Goal: Task Accomplishment & Management: Manage account settings

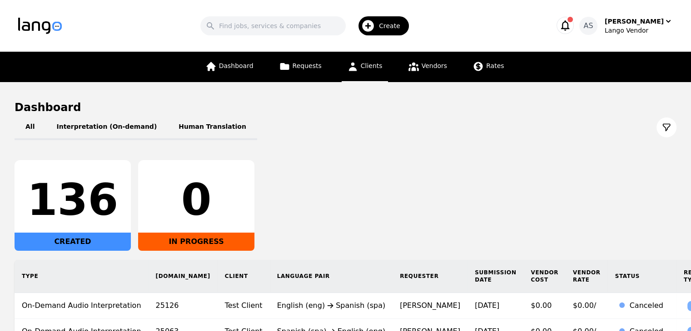
click at [363, 65] on span "Clients" at bounding box center [372, 65] width 22 height 7
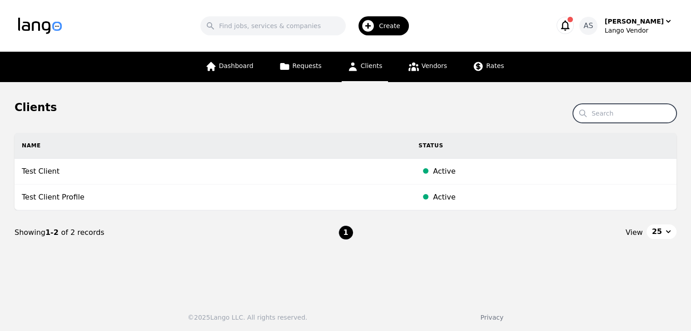
click at [621, 115] on input "Search" at bounding box center [625, 113] width 104 height 19
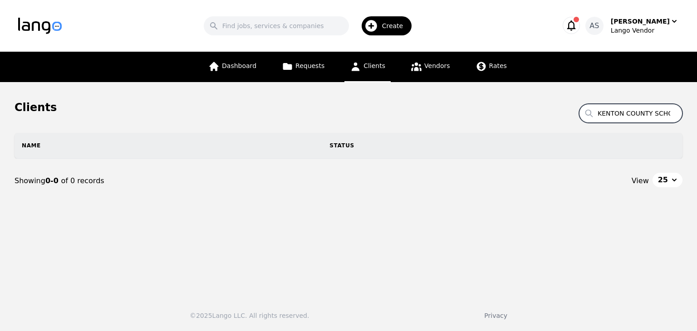
scroll to position [0, 18]
drag, startPoint x: 632, startPoint y: 114, endPoint x: 697, endPoint y: 117, distance: 65.5
click at [690, 117] on main "Clients Search KENTON COUNTY SCHOOLS Name Status Showing 0-0 of 0 records View …" at bounding box center [348, 186] width 697 height 208
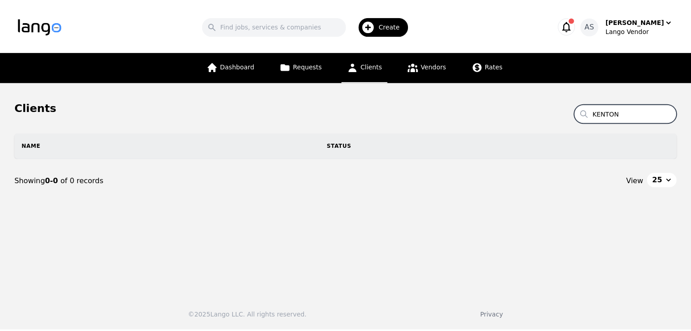
scroll to position [0, 0]
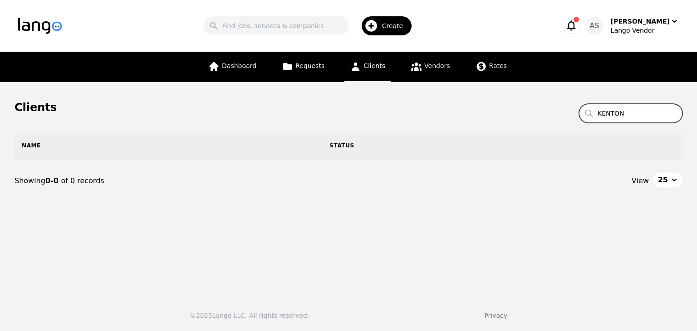
click at [638, 115] on input "KENTON" at bounding box center [631, 113] width 104 height 19
type input "kenton"
click at [646, 32] on div "Lango Vendor" at bounding box center [645, 30] width 68 height 9
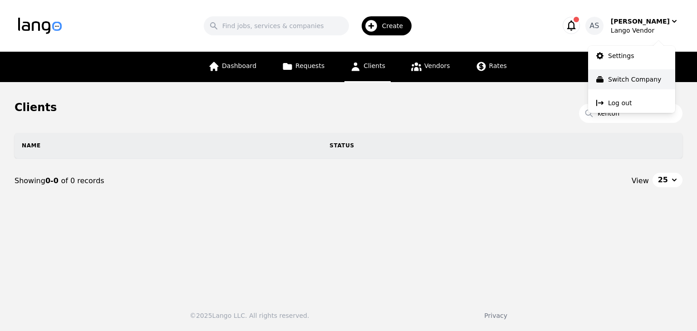
click at [639, 75] on p "Switch Company" at bounding box center [634, 79] width 53 height 9
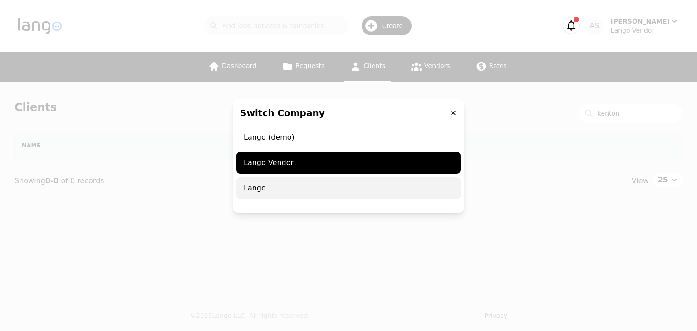
click at [380, 193] on span "Lango" at bounding box center [349, 189] width 224 height 22
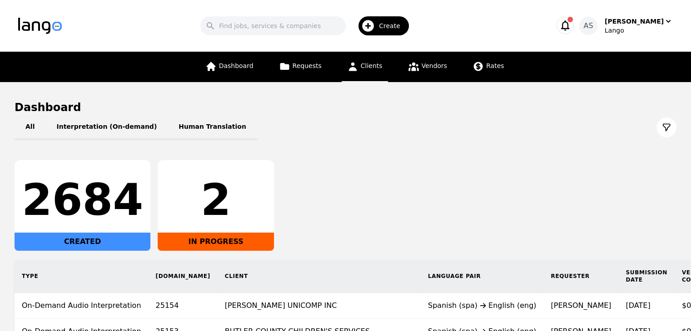
click at [372, 62] on span "Clients" at bounding box center [372, 65] width 22 height 7
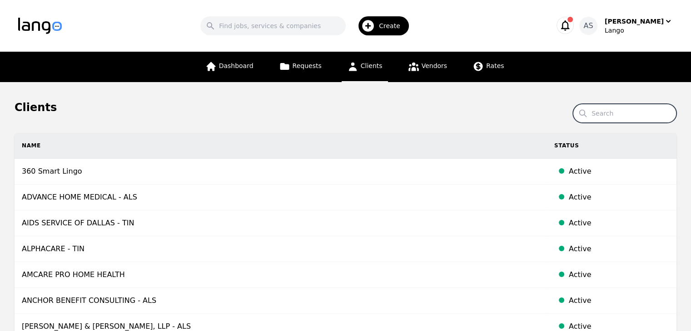
click at [625, 118] on input "Search" at bounding box center [625, 113] width 104 height 19
type input "kenton"
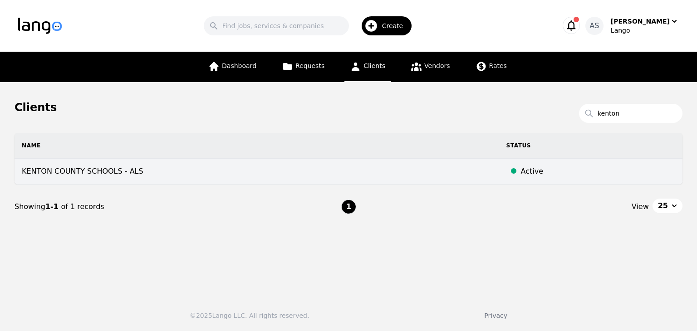
click at [250, 172] on td "KENTON COUNTY SCHOOLS - ALS" at bounding box center [257, 172] width 485 height 26
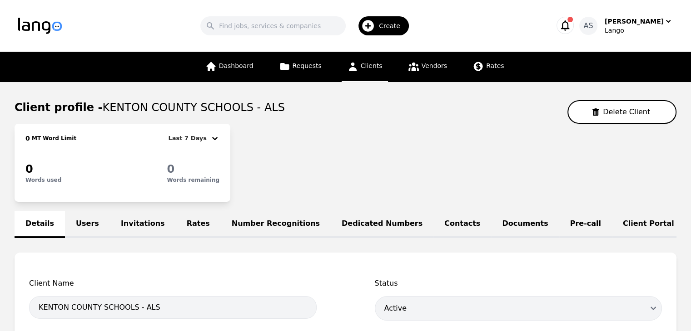
click at [559, 226] on link "Pre-call" at bounding box center [585, 224] width 53 height 27
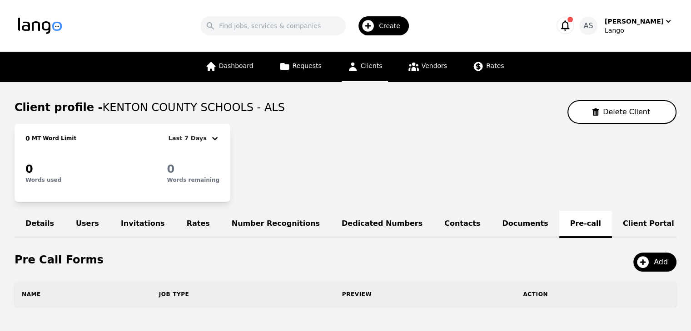
scroll to position [42, 0]
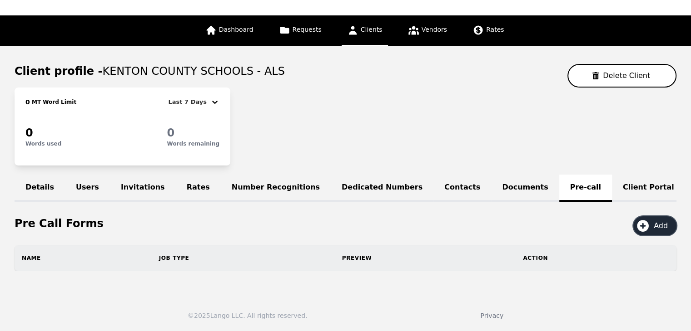
click at [659, 226] on span "Add" at bounding box center [663, 226] width 20 height 11
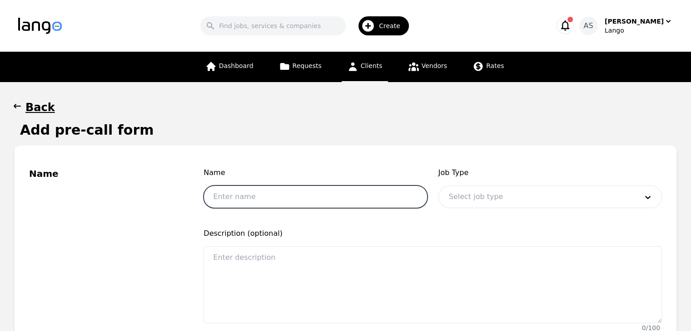
click at [405, 196] on input "text" at bounding box center [314, 197] width 223 height 23
type input "School Name"
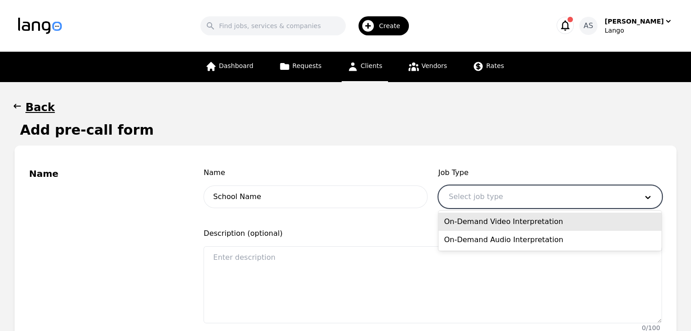
click at [512, 197] on div at bounding box center [536, 197] width 195 height 22
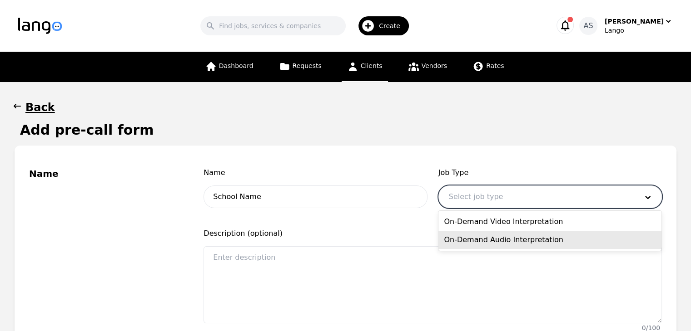
click at [504, 240] on div "On-Demand Audio Interpretation" at bounding box center [549, 240] width 223 height 18
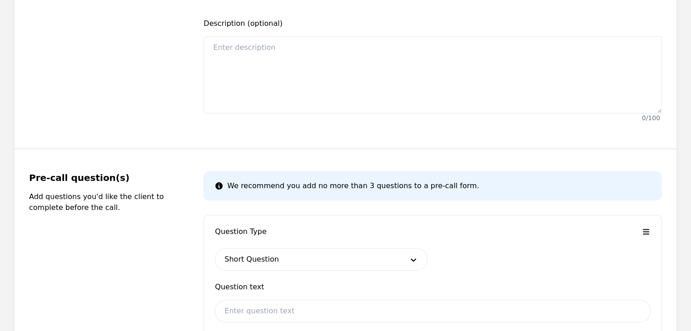
scroll to position [213, 0]
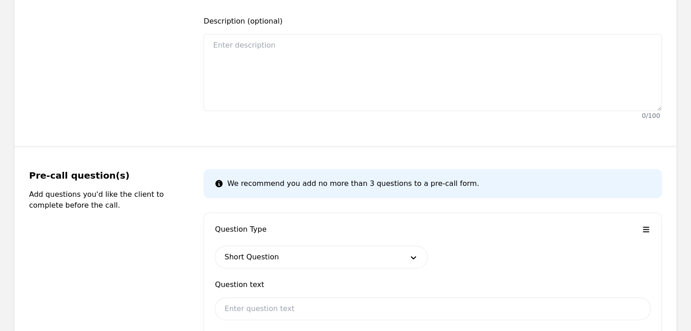
click at [386, 268] on div "Question Type Short Question Question text Require question" at bounding box center [432, 286] width 458 height 146
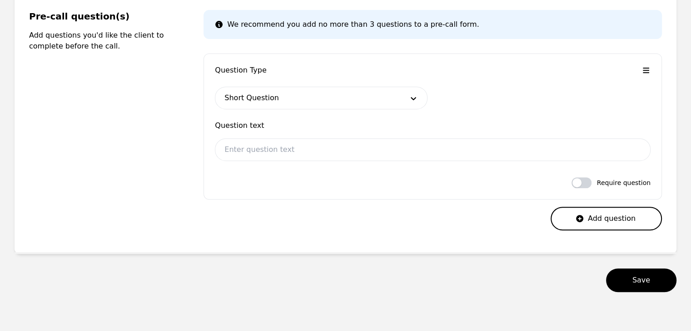
scroll to position [372, 0]
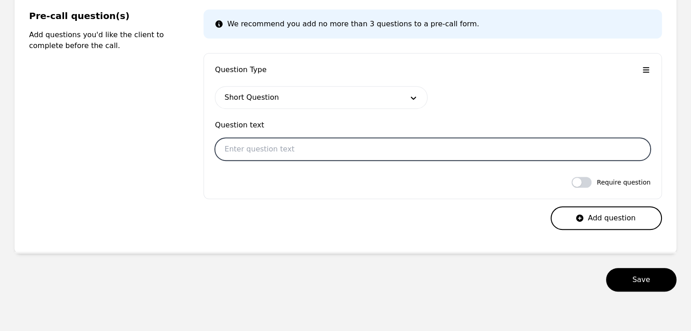
click at [351, 153] on input "text" at bounding box center [432, 149] width 435 height 23
type input "School Name"
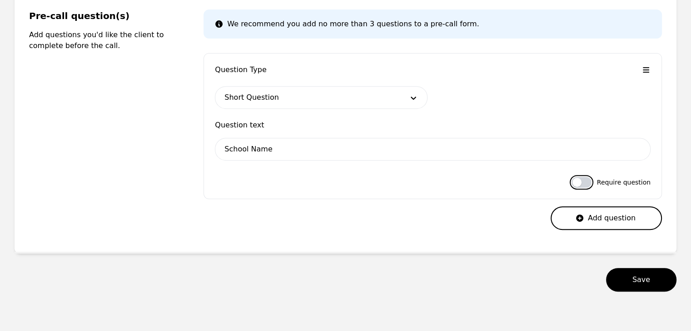
click at [581, 181] on button "button" at bounding box center [581, 182] width 20 height 11
checkbox input "true"
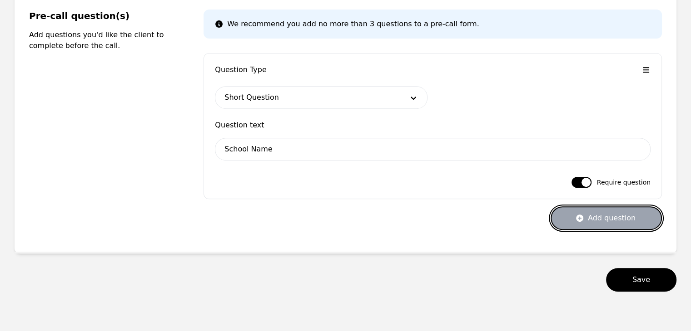
click at [594, 217] on button "Add question" at bounding box center [605, 219] width 111 height 24
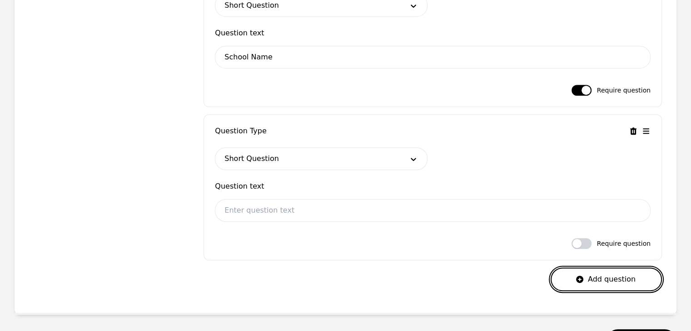
scroll to position [470, 0]
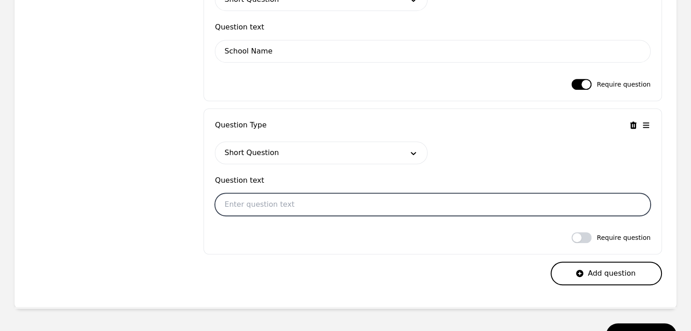
click at [389, 204] on input "text" at bounding box center [432, 204] width 435 height 23
type input "F"
type input "R"
type input "p"
type input "Person making the request"
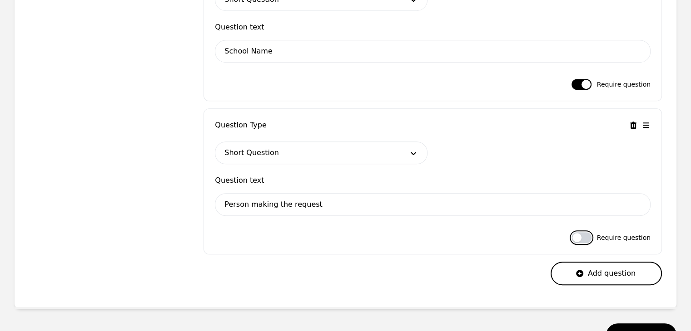
click at [583, 240] on button "button" at bounding box center [581, 237] width 20 height 11
checkbox input "true"
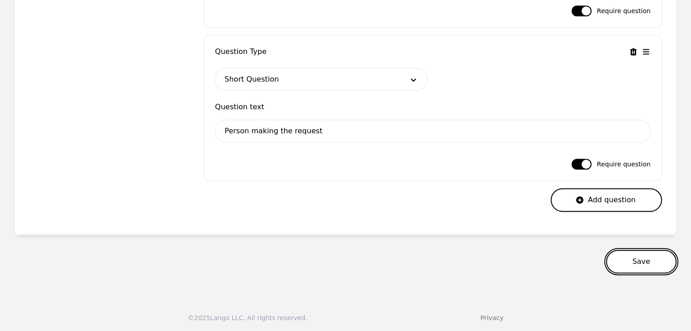
click at [637, 261] on button "Save" at bounding box center [641, 262] width 70 height 24
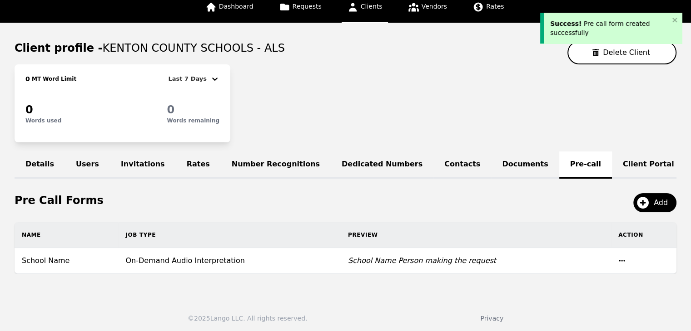
scroll to position [68, 0]
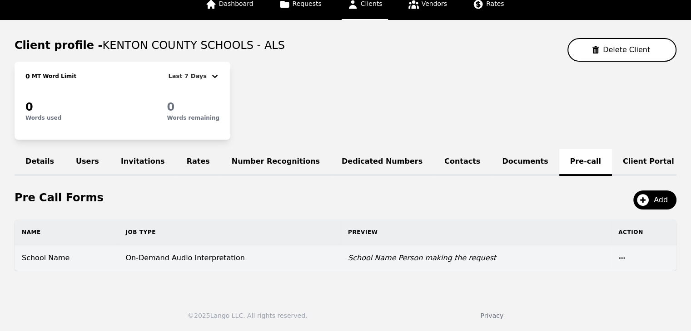
click at [618, 259] on icon "button" at bounding box center [621, 258] width 7 height 7
click at [467, 262] on div "School Name Person making the request" at bounding box center [476, 258] width 256 height 11
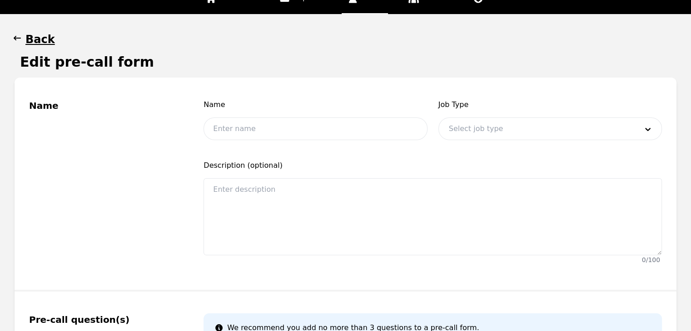
type input "School Name"
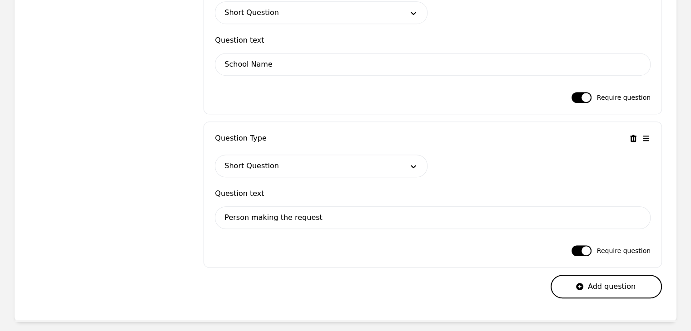
scroll to position [544, 0]
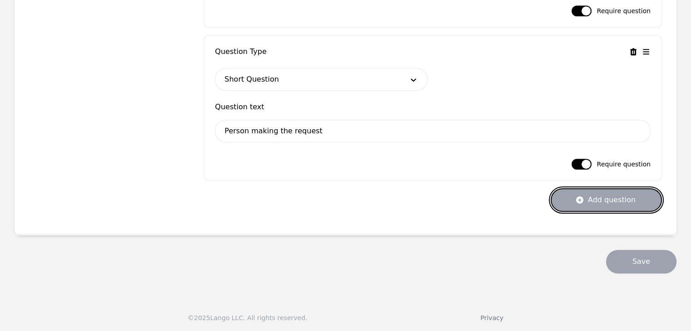
click at [596, 197] on button "Add question" at bounding box center [605, 200] width 111 height 24
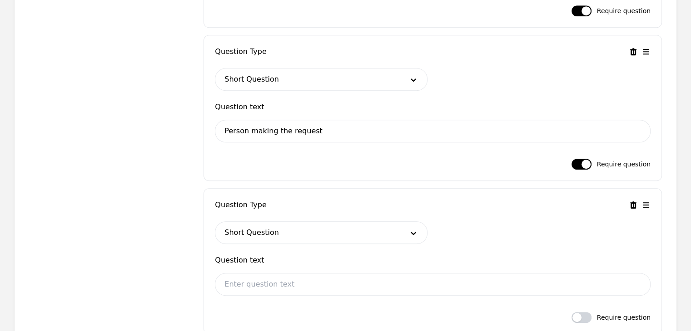
click at [380, 295] on div "Question text" at bounding box center [432, 278] width 435 height 46
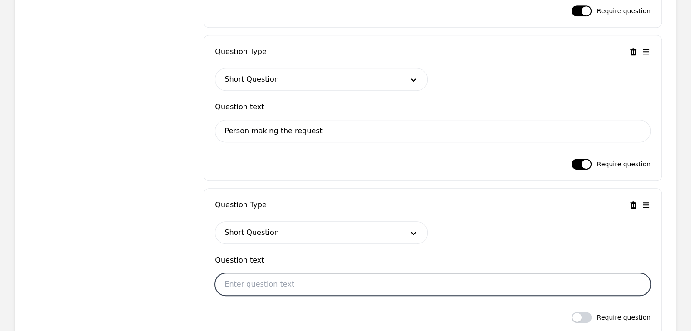
click at [394, 281] on input "text" at bounding box center [432, 284] width 435 height 23
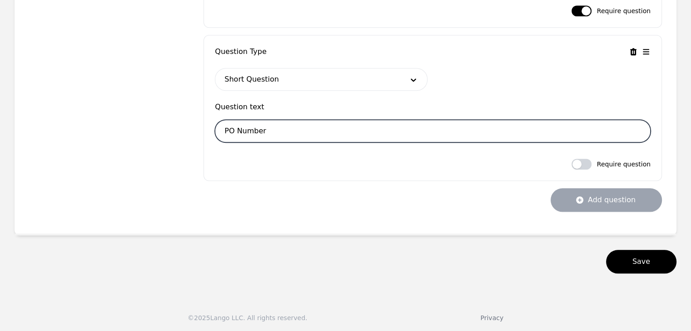
type input "PO Number"
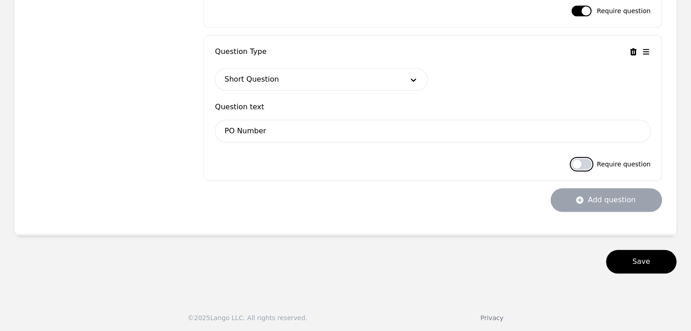
click at [583, 164] on button "button" at bounding box center [581, 164] width 20 height 11
checkbox input "true"
click at [649, 267] on button "Save" at bounding box center [641, 262] width 70 height 24
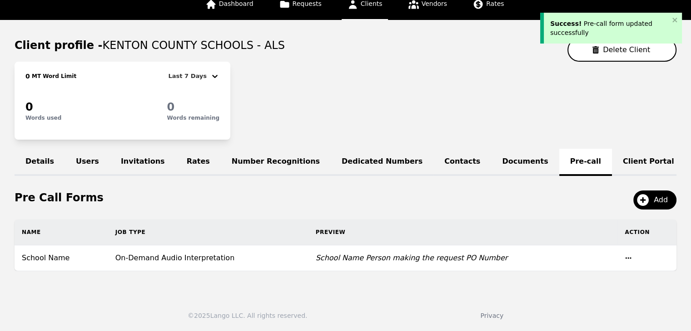
scroll to position [68, 0]
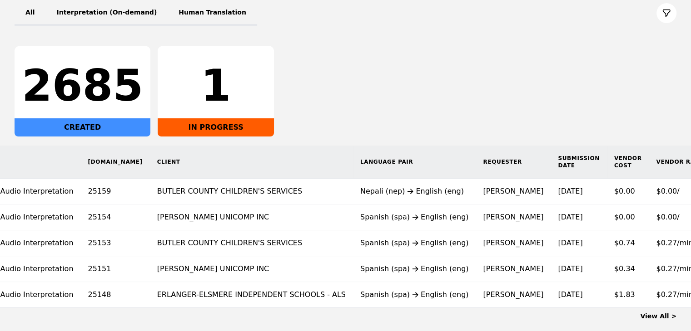
scroll to position [0, 114]
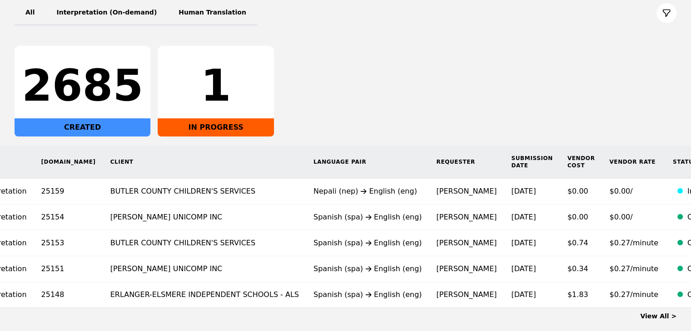
click at [663, 320] on link "View All >" at bounding box center [658, 316] width 36 height 7
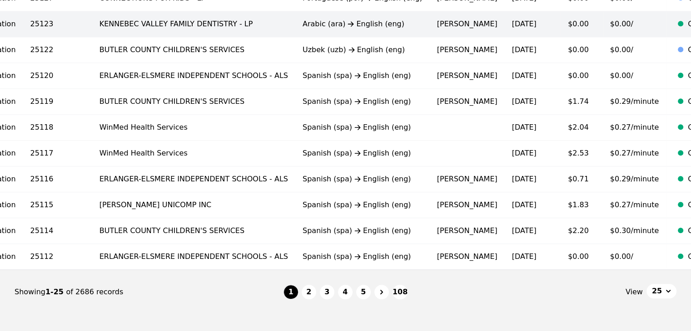
scroll to position [608, 0]
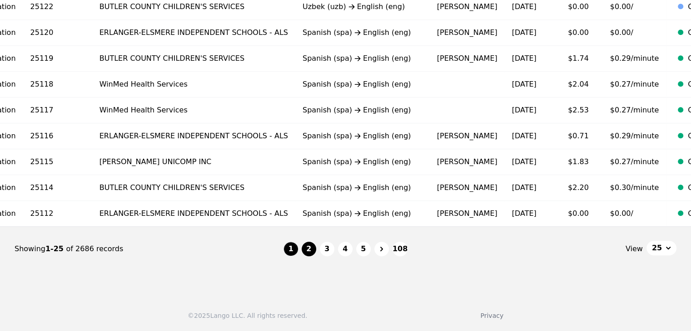
click at [308, 251] on button "2" at bounding box center [309, 249] width 15 height 15
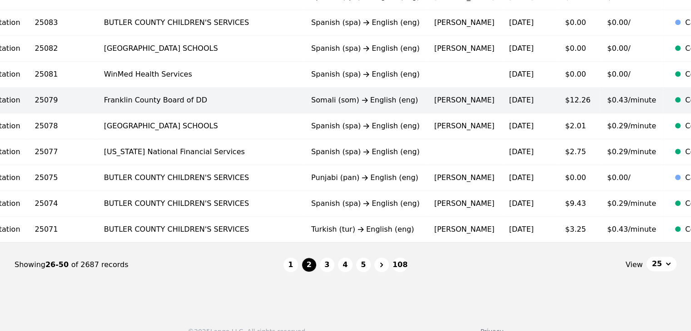
scroll to position [608, 0]
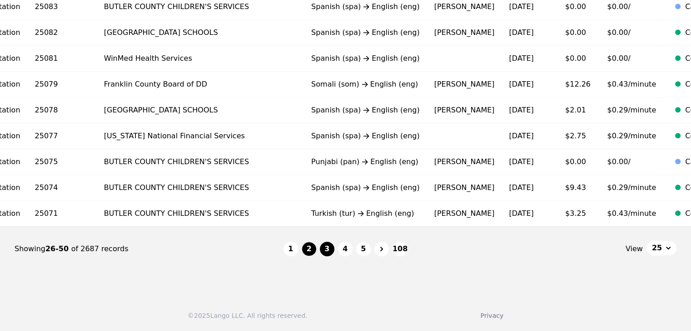
click at [332, 251] on button "3" at bounding box center [327, 249] width 15 height 15
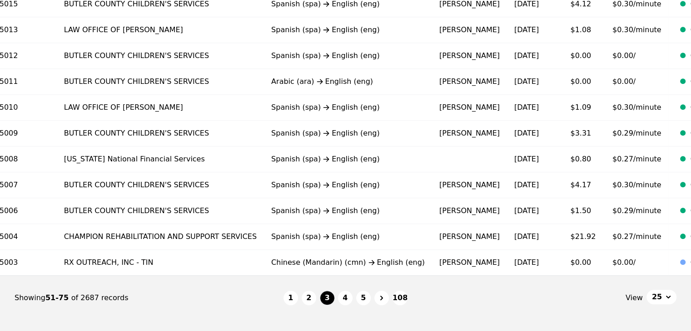
scroll to position [608, 0]
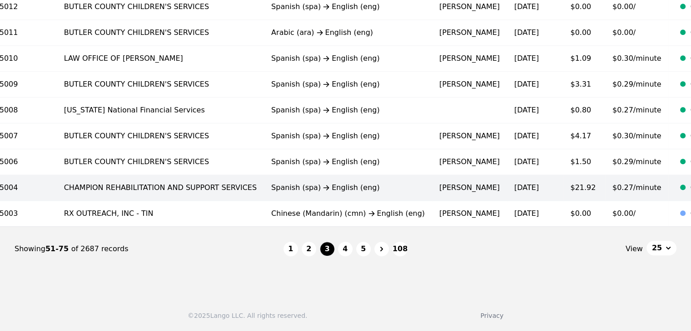
click at [347, 183] on td "Spanish (spa) English (eng)" at bounding box center [348, 188] width 168 height 26
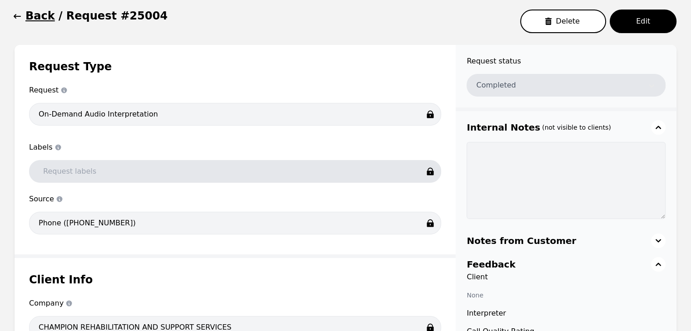
scroll to position [58, 0]
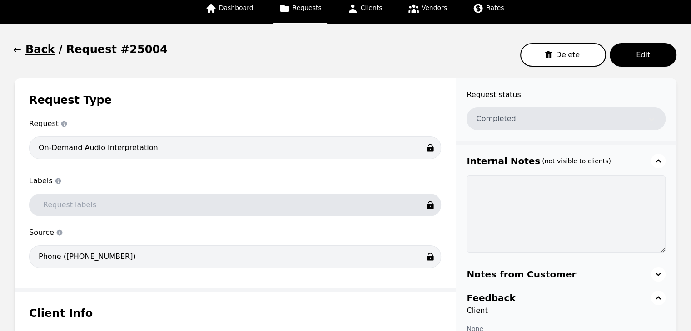
click at [14, 49] on icon "button" at bounding box center [17, 49] width 9 height 9
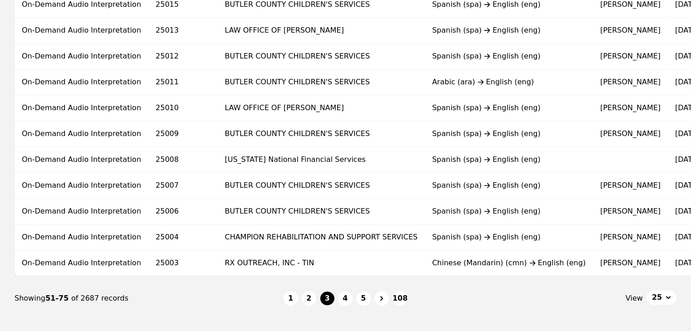
scroll to position [608, 0]
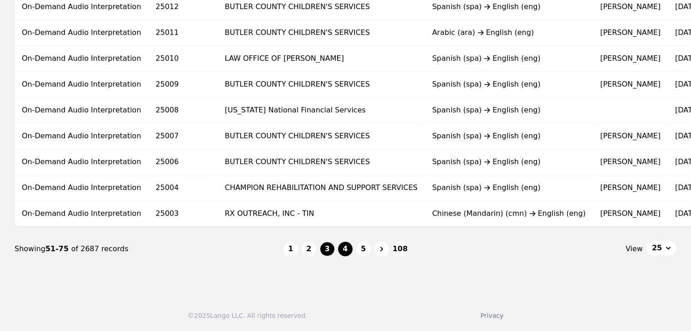
click at [346, 250] on button "4" at bounding box center [345, 249] width 15 height 15
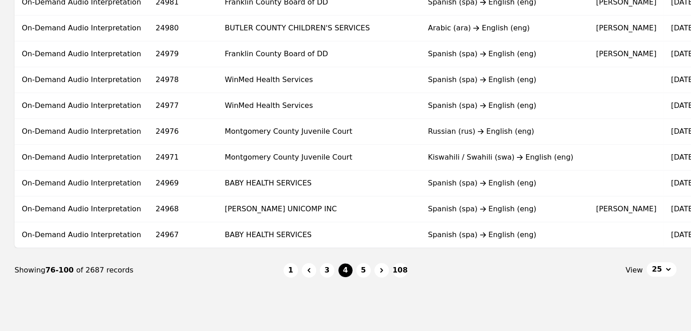
scroll to position [585, 0]
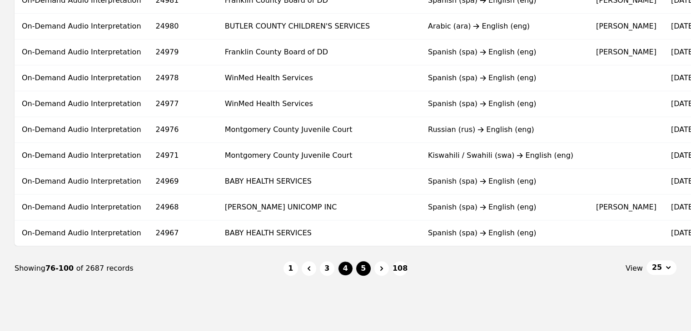
click at [361, 271] on button "5" at bounding box center [363, 269] width 15 height 15
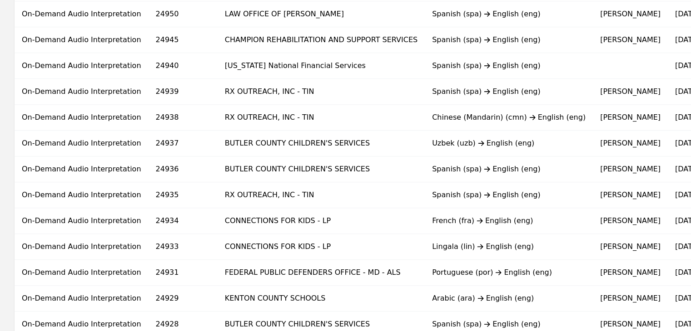
scroll to position [391, 0]
click at [425, 271] on td "Portuguese (por) English (eng)" at bounding box center [509, 273] width 168 height 26
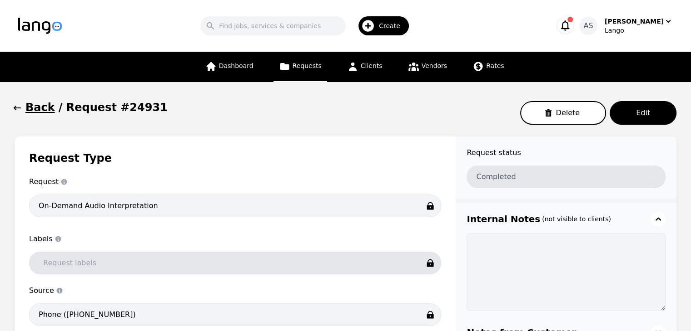
click at [25, 105] on button "Back" at bounding box center [35, 107] width 40 height 15
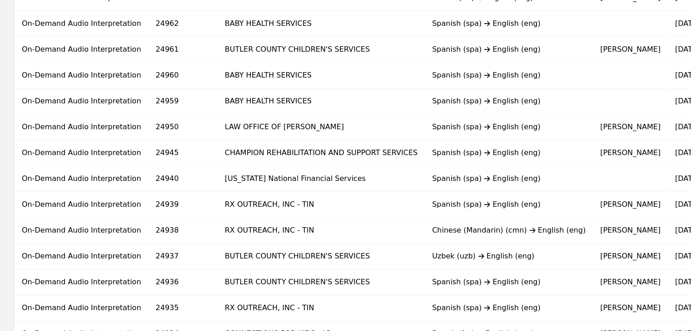
scroll to position [278, 0]
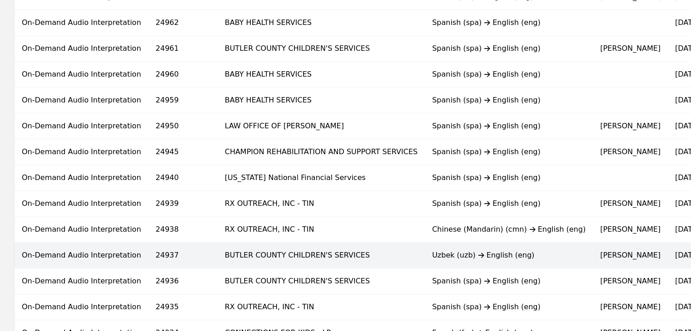
click at [317, 252] on td "BUTLER COUNTY CHILDREN'S SERVICES" at bounding box center [320, 256] width 207 height 26
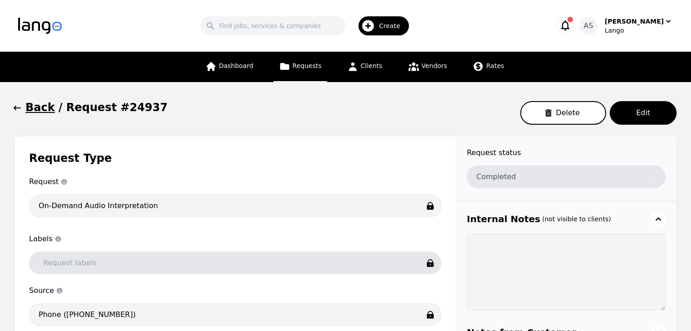
click at [19, 108] on icon "button" at bounding box center [17, 108] width 9 height 9
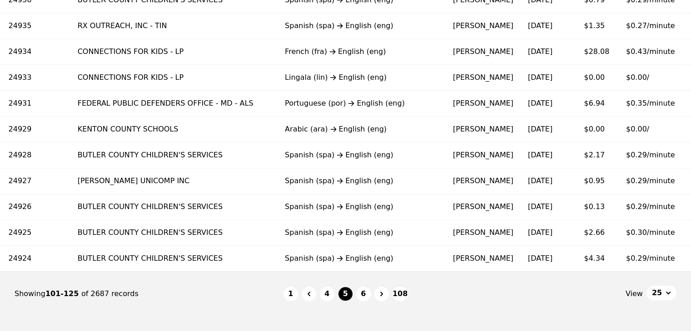
scroll to position [0, 149]
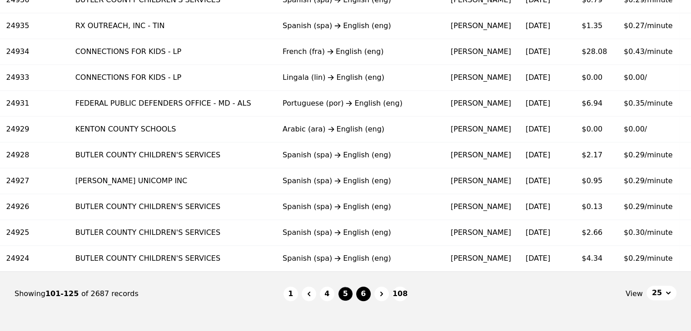
click at [367, 299] on button "6" at bounding box center [363, 294] width 15 height 15
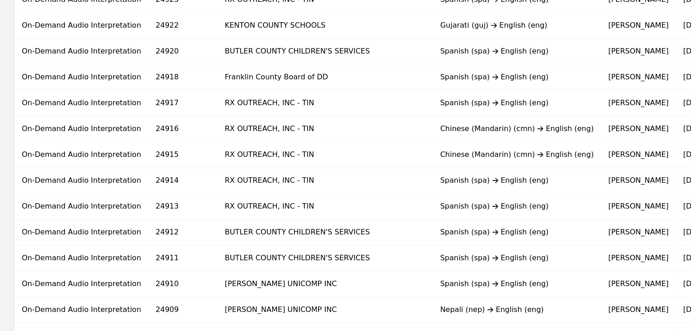
scroll to position [198, 0]
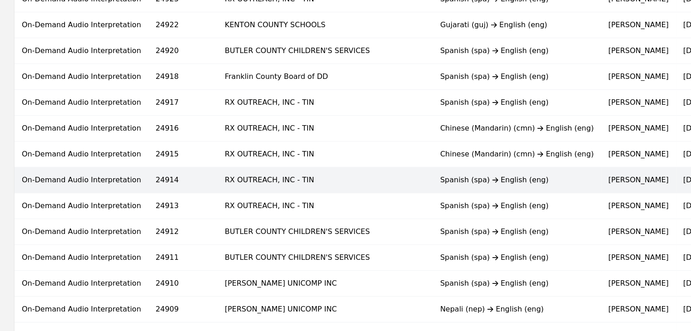
click at [440, 180] on div "Spanish (spa) English (eng)" at bounding box center [516, 180] width 153 height 11
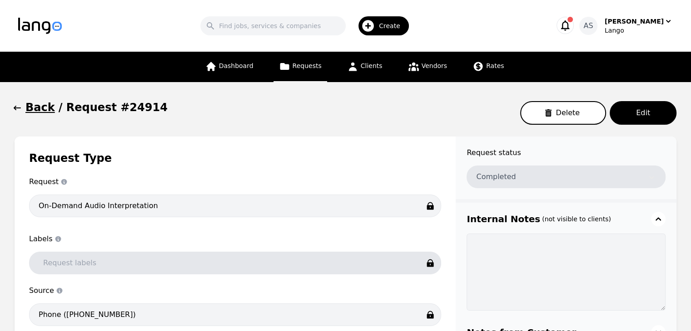
click at [20, 109] on icon "button" at bounding box center [17, 108] width 7 height 5
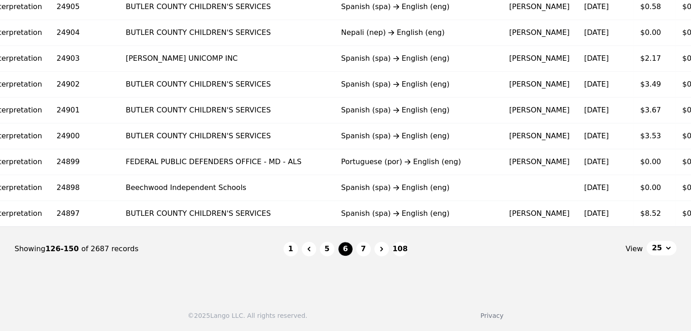
scroll to position [0, 100]
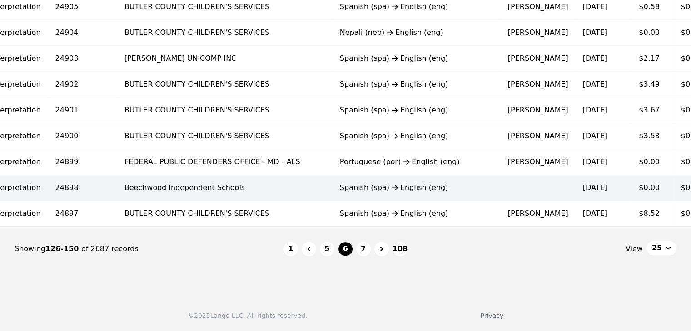
click at [332, 189] on td "Spanish (spa) English (eng)" at bounding box center [416, 188] width 168 height 26
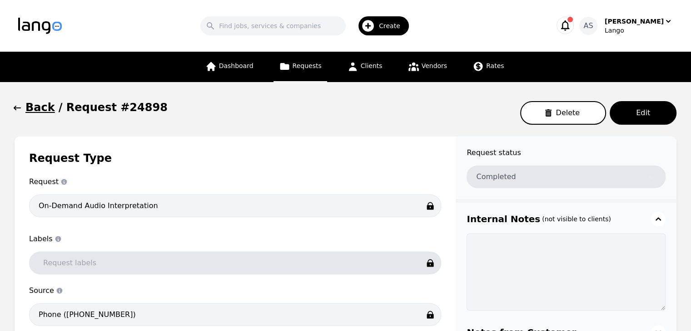
click at [16, 109] on icon "button" at bounding box center [17, 108] width 9 height 9
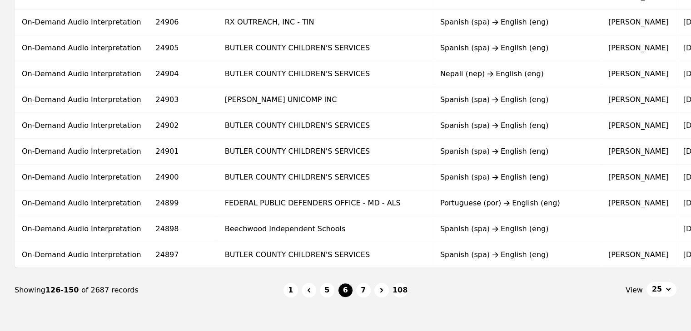
scroll to position [564, 0]
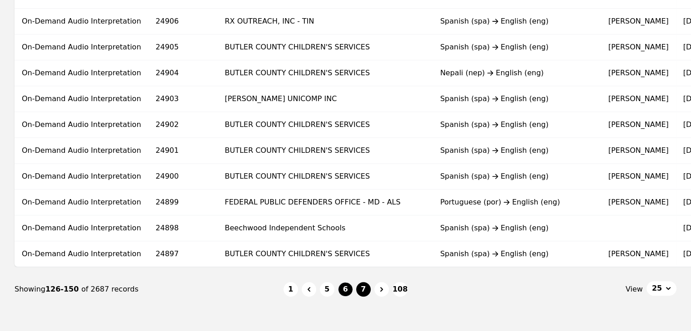
click at [364, 293] on button "7" at bounding box center [363, 289] width 15 height 15
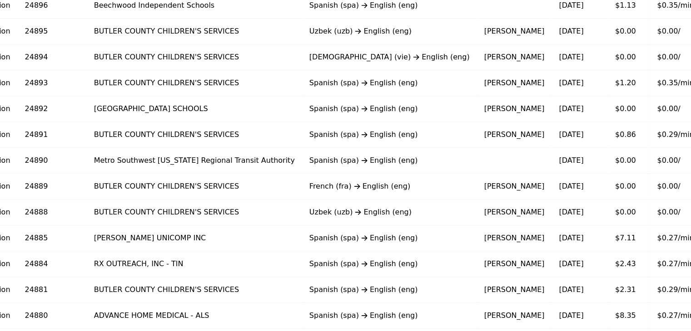
scroll to position [188, 0]
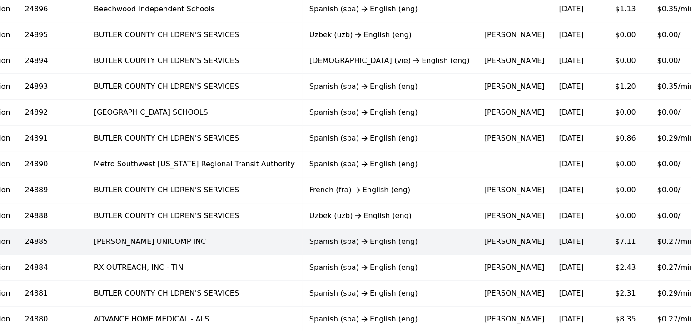
click at [551, 232] on td "10/2/2025" at bounding box center [579, 242] width 56 height 26
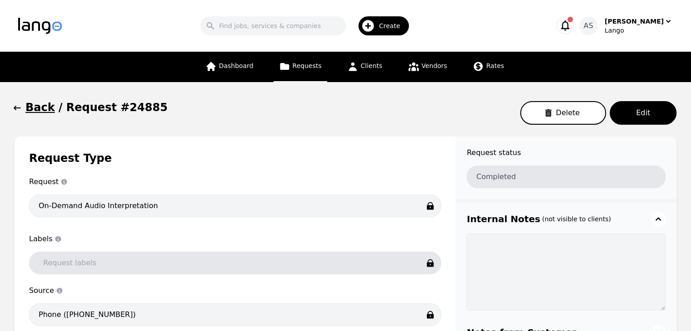
click at [13, 109] on icon "button" at bounding box center [17, 108] width 9 height 9
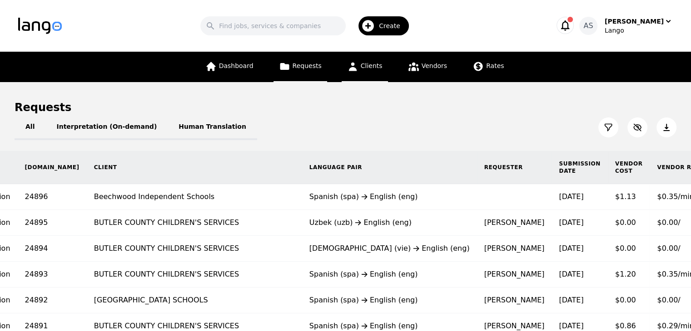
click at [383, 60] on link "Clients" at bounding box center [364, 67] width 46 height 30
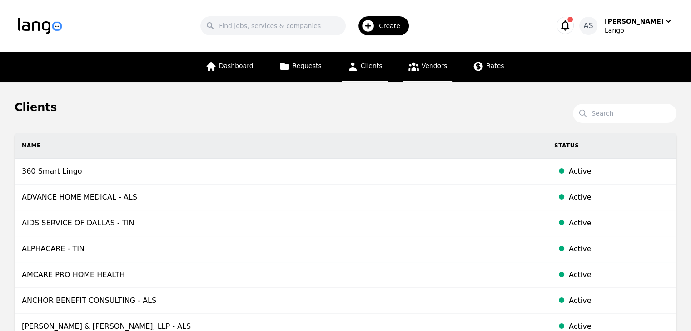
click at [427, 64] on span "Vendors" at bounding box center [433, 65] width 25 height 7
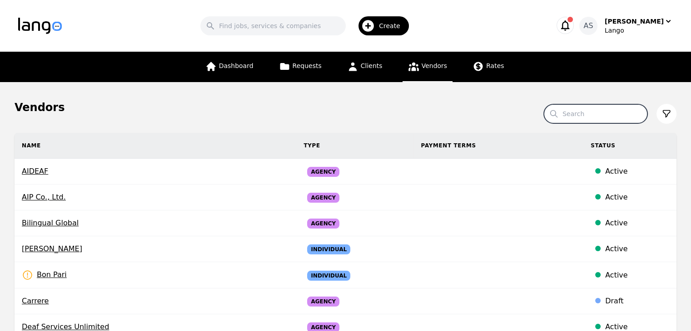
click at [618, 117] on input "Search" at bounding box center [596, 113] width 104 height 19
type input "one world"
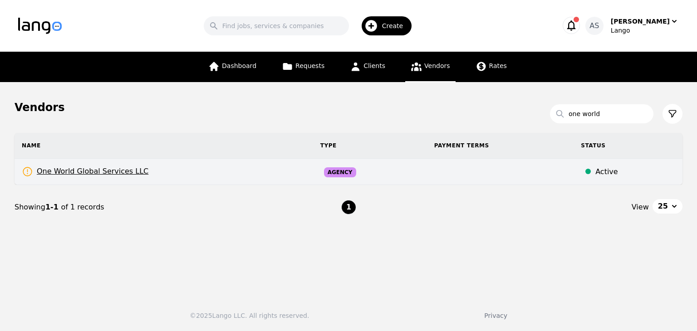
click at [153, 178] on td "One World Global Services LLC Rates Need to be set" at bounding box center [164, 172] width 299 height 26
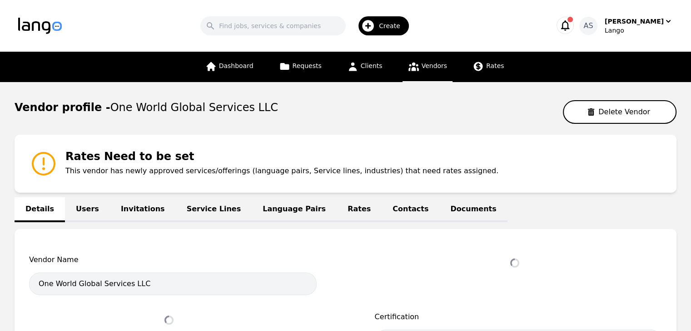
select select "active"
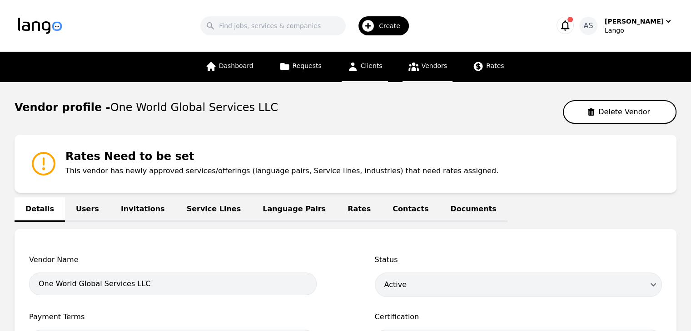
click at [358, 70] on link "Clients" at bounding box center [364, 67] width 46 height 30
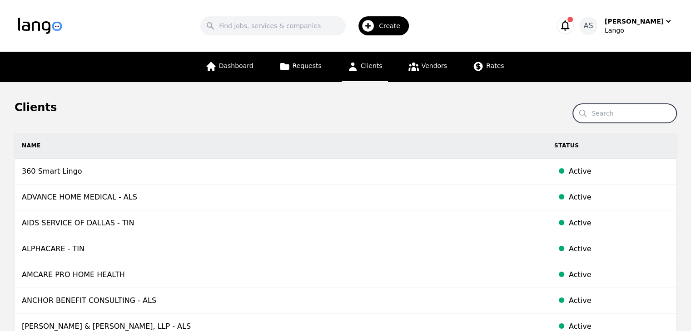
click at [608, 117] on input "Search" at bounding box center [625, 113] width 104 height 19
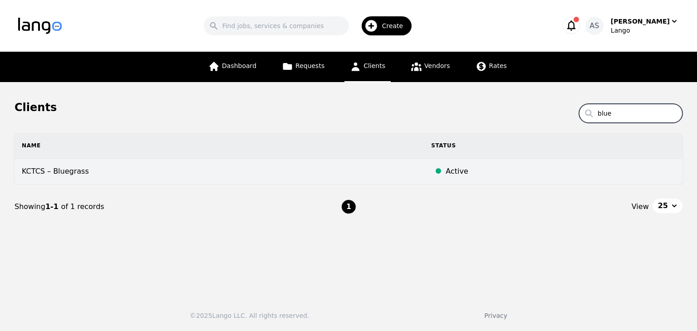
type input "blue"
click at [239, 173] on td "KCTCS – Bluegrass" at bounding box center [220, 172] width 410 height 26
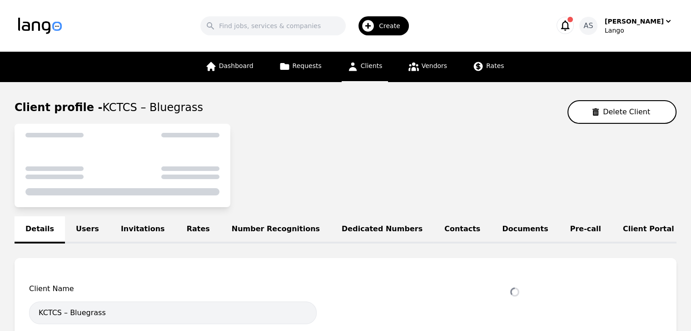
select select "active"
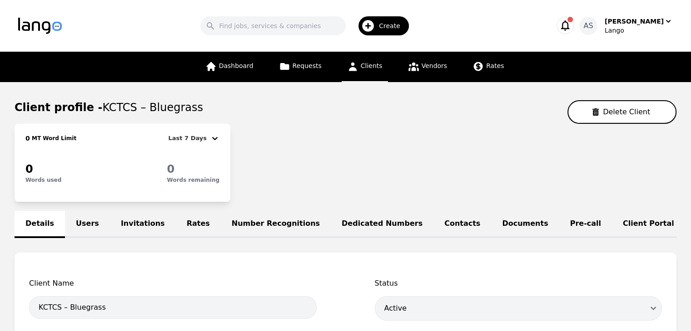
click at [86, 221] on link "Users" at bounding box center [87, 224] width 45 height 27
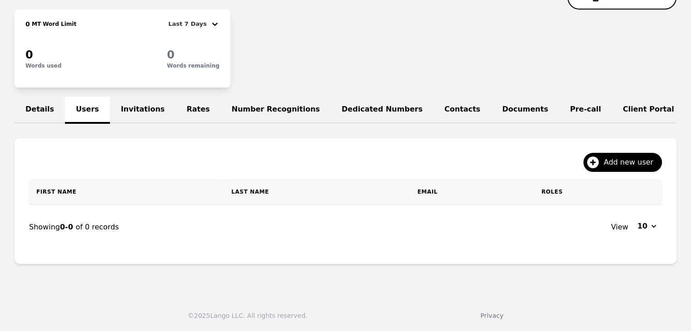
scroll to position [120, 0]
